Goal: Check status: Check status

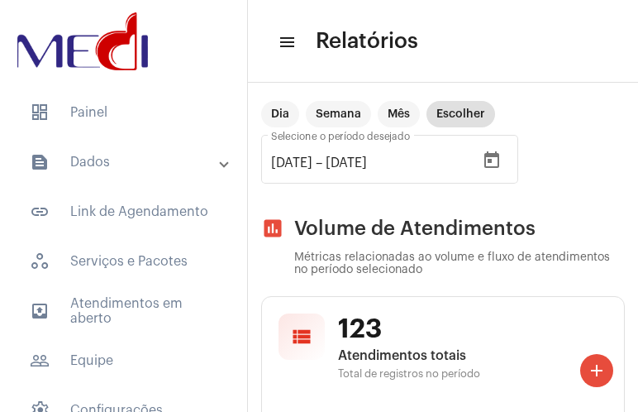
scroll to position [3839, 0]
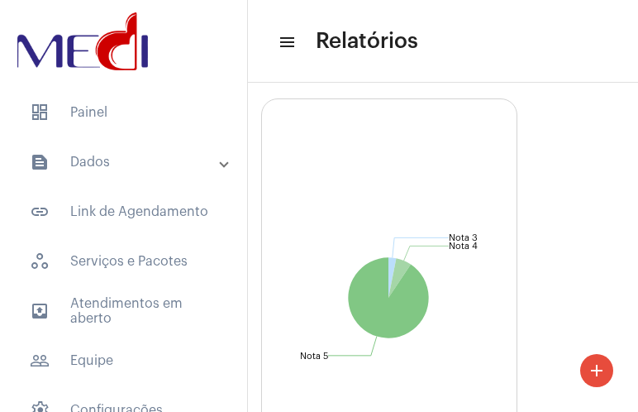
click at [139, 160] on mat-panel-title "text_snippet_outlined Dados" at bounding box center [125, 162] width 191 height 20
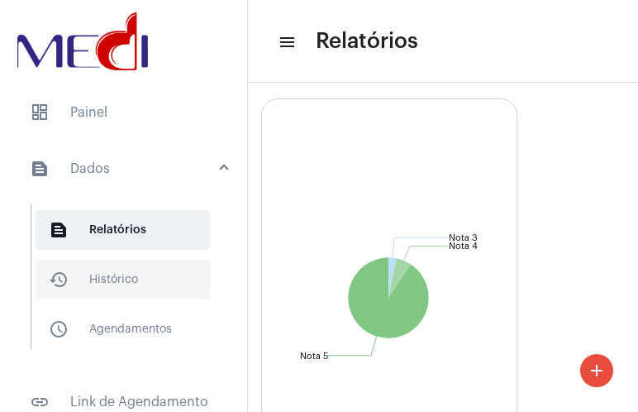
click at [122, 280] on span "history_outlined Histórico" at bounding box center [123, 280] width 174 height 40
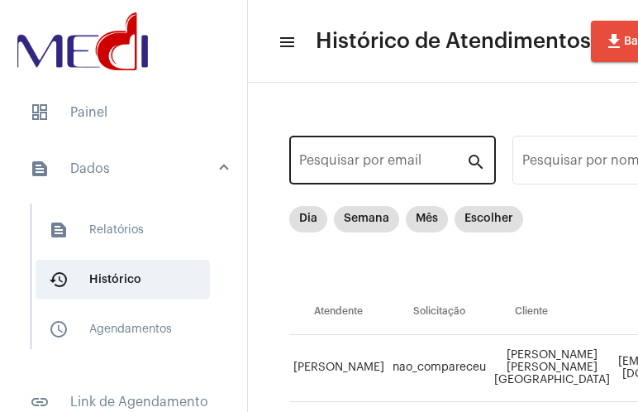
click at [404, 170] on input "Pesquisar por email" at bounding box center [382, 163] width 167 height 15
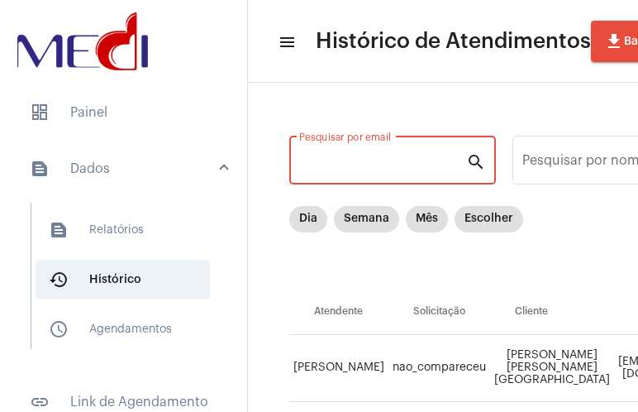
paste input "[EMAIL_ADDRESS][DOMAIN_NAME]"
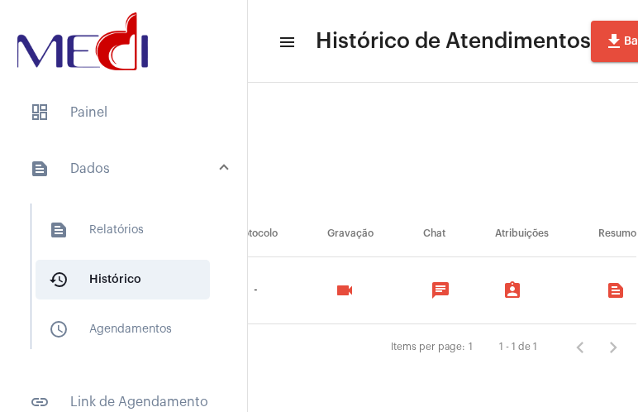
scroll to position [90, 1252]
type input "[EMAIL_ADDRESS][DOMAIN_NAME]"
click at [357, 280] on mat-icon "videocam" at bounding box center [349, 290] width 20 height 20
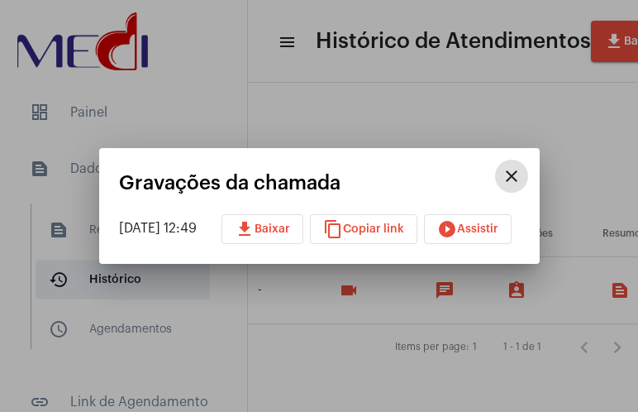
click at [477, 224] on span "play_circle_filled Assistir" at bounding box center [467, 229] width 61 height 12
